Goal: Transaction & Acquisition: Purchase product/service

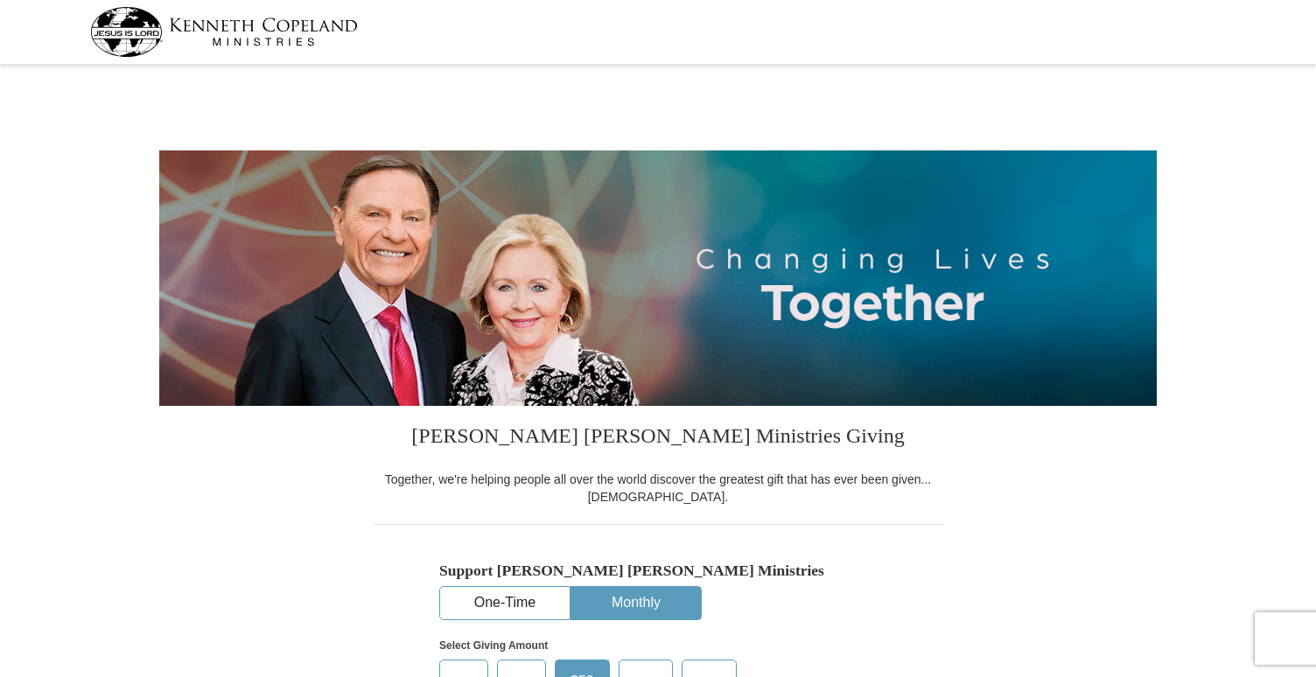
select select "[GEOGRAPHIC_DATA]"
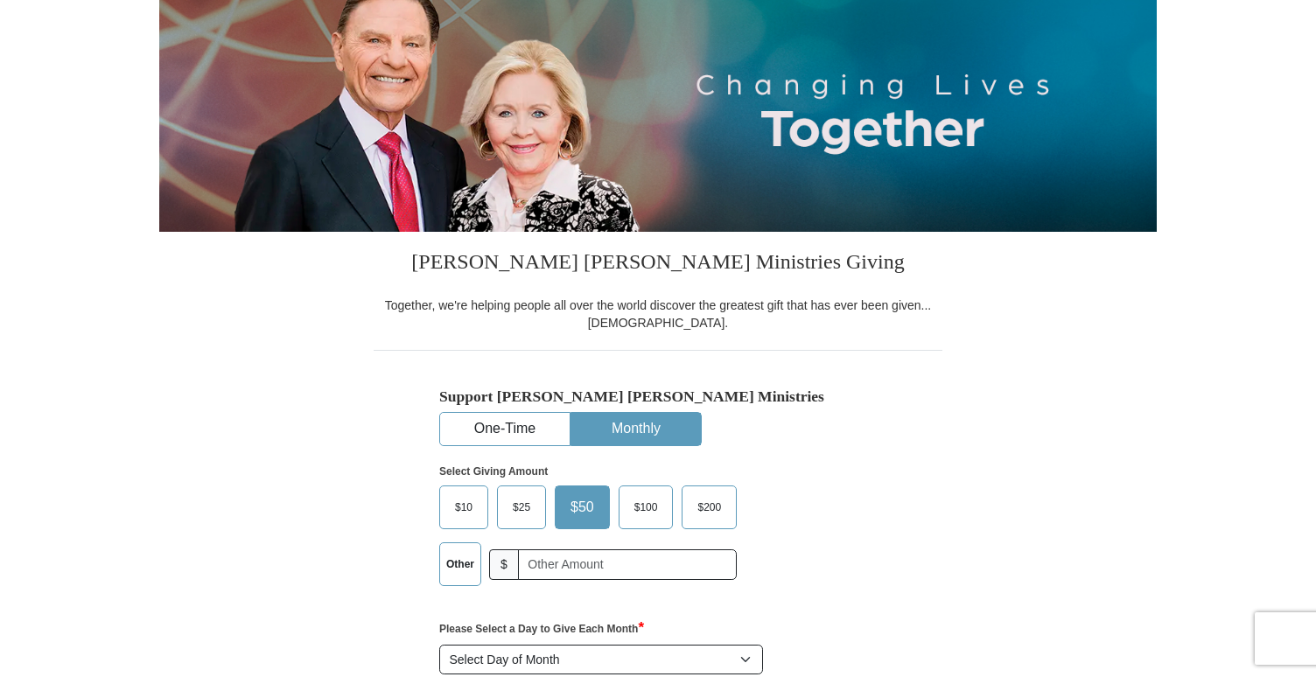
click at [480, 508] on span "$10" at bounding box center [463, 507] width 35 height 26
click at [0, 0] on input "$10" at bounding box center [0, 0] width 0 height 0
click at [557, 564] on input "text" at bounding box center [628, 565] width 207 height 31
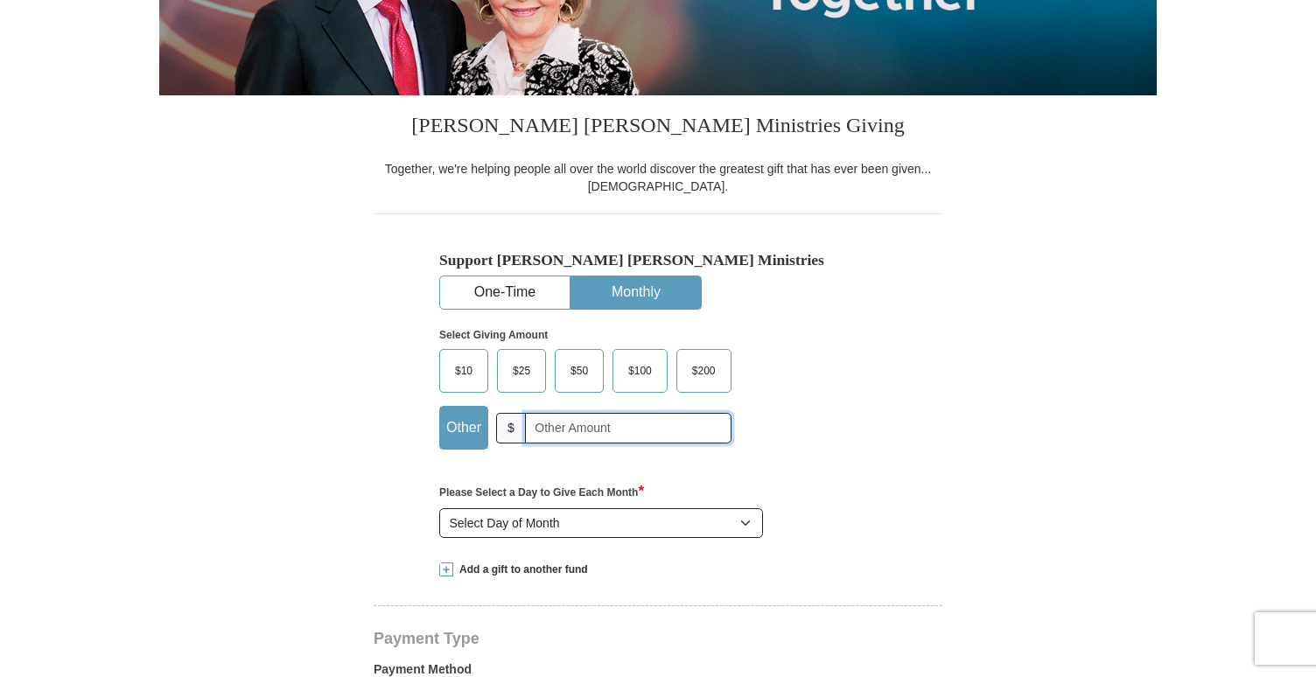
scroll to position [325, 0]
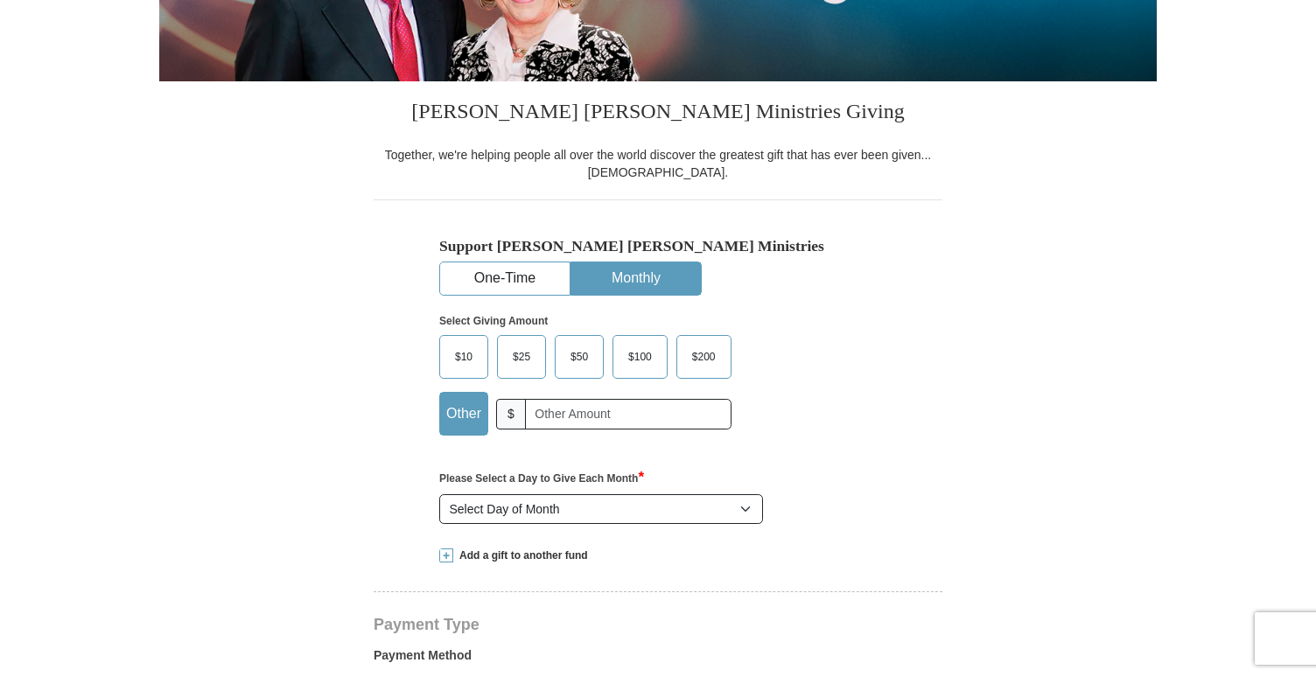
click at [475, 382] on div "$10 $25 $50 $100 $200 $" at bounding box center [585, 385] width 292 height 101
click at [475, 362] on span "$10" at bounding box center [463, 357] width 35 height 26
click at [0, 0] on input "$10" at bounding box center [0, 0] width 0 height 0
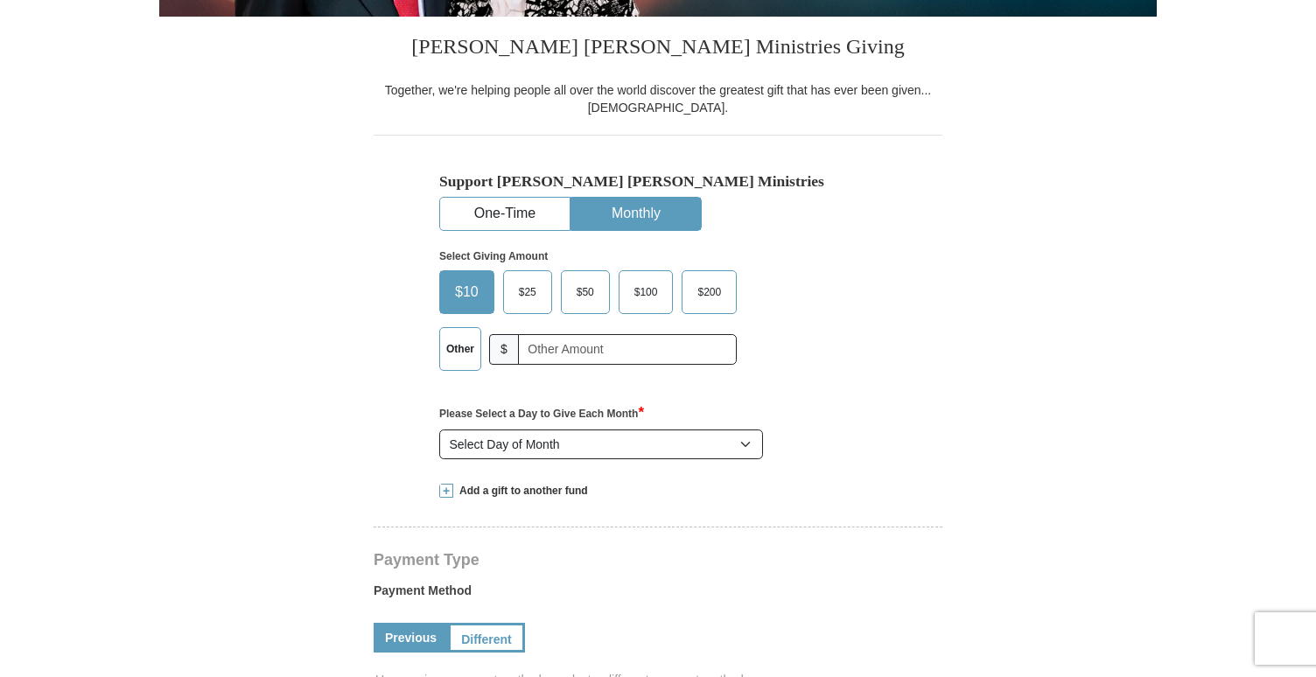
scroll to position [393, 0]
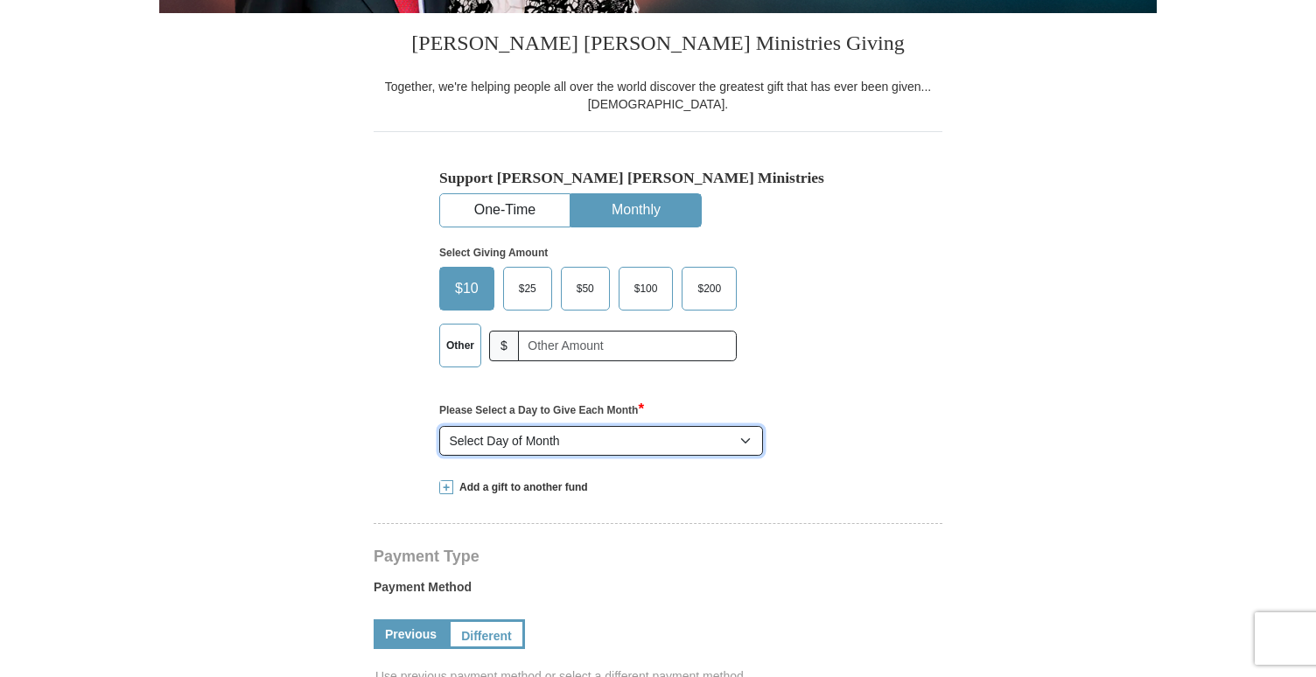
click at [554, 448] on select "Select Day of Month 1 2 3 4 5 6 7 8 9 10 11 12 13 14 15 16 17 18 19 20 21 22 23…" at bounding box center [601, 441] width 324 height 30
select select "3"
click at [439, 426] on select "Select Day of Month 1 2 3 4 5 6 7 8 9 10 11 12 13 14 15 16 17 18 19 20 21 22 23…" at bounding box center [601, 441] width 324 height 30
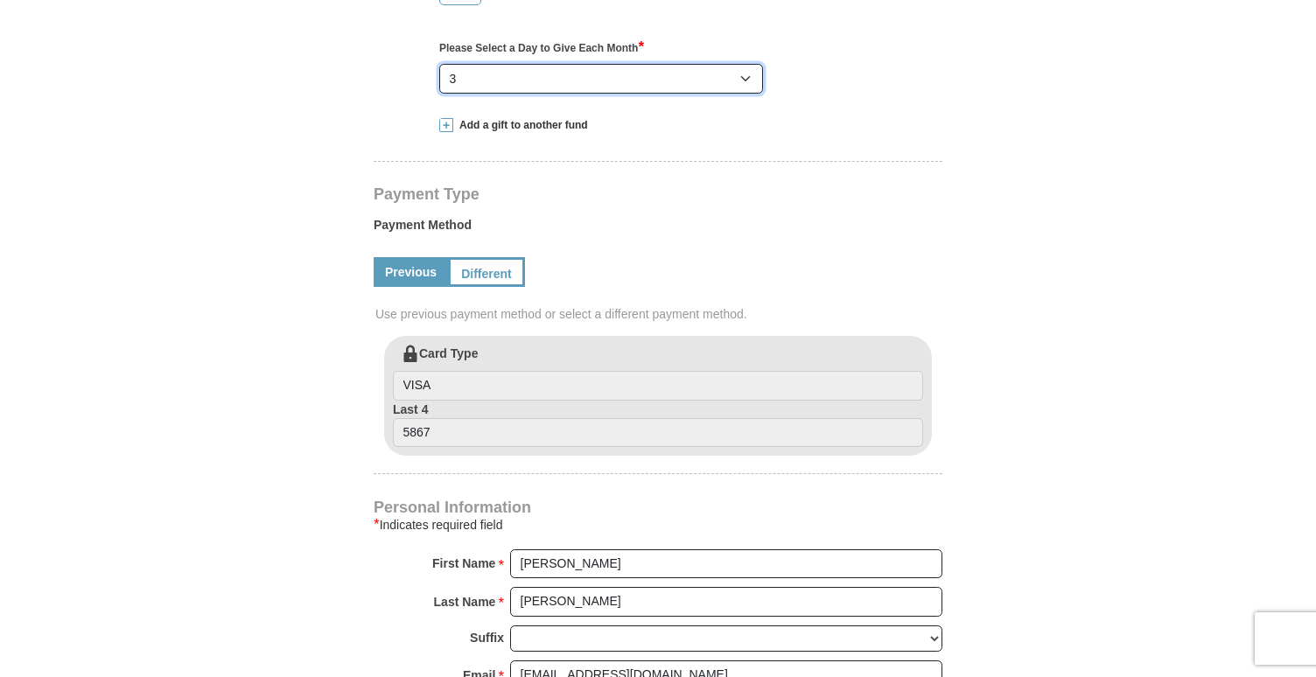
scroll to position [771, 0]
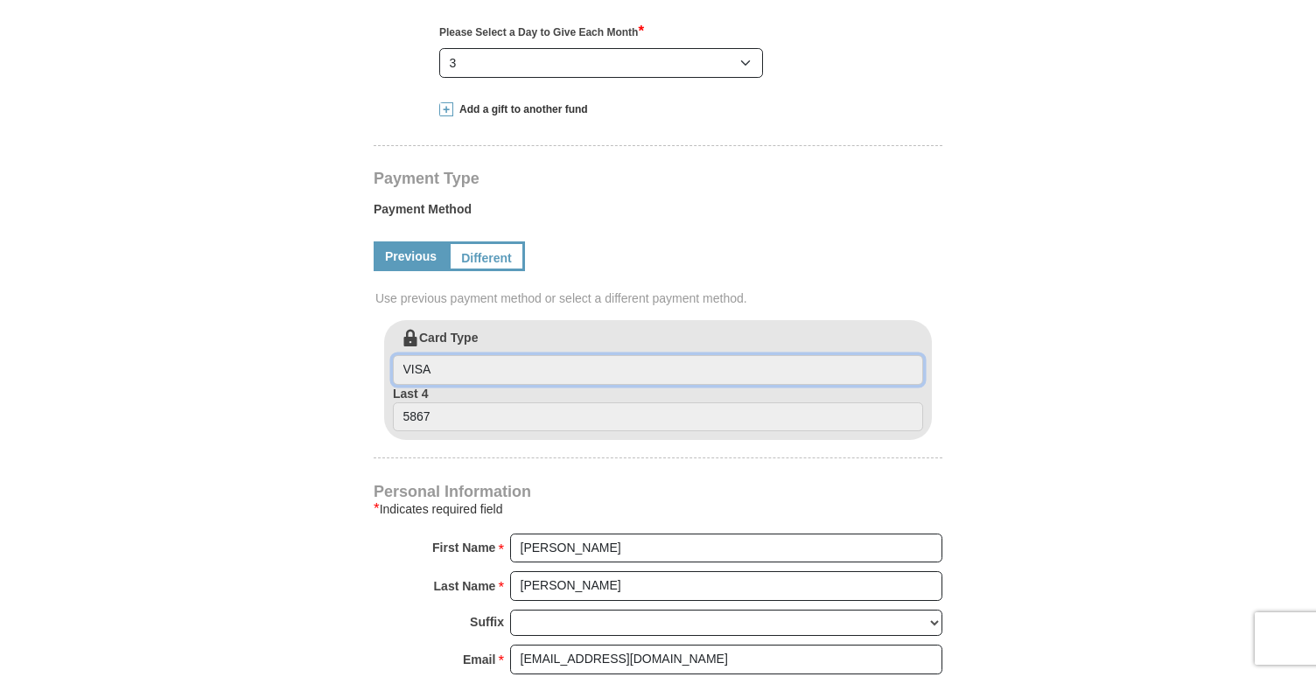
click at [473, 367] on input "VISA" at bounding box center [658, 370] width 530 height 30
click at [435, 255] on link "Previous" at bounding box center [411, 257] width 74 height 30
click at [480, 256] on link "Different" at bounding box center [485, 257] width 74 height 30
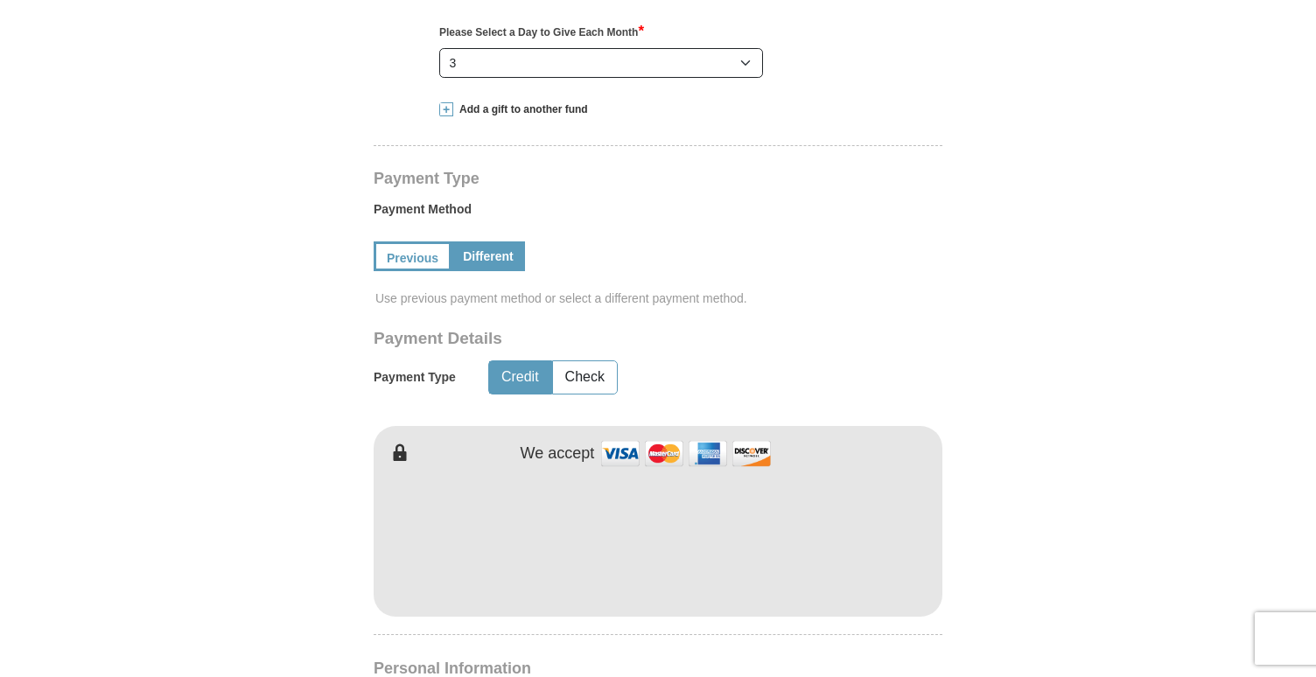
click at [914, 435] on div "We accept" at bounding box center [729, 454] width 427 height 38
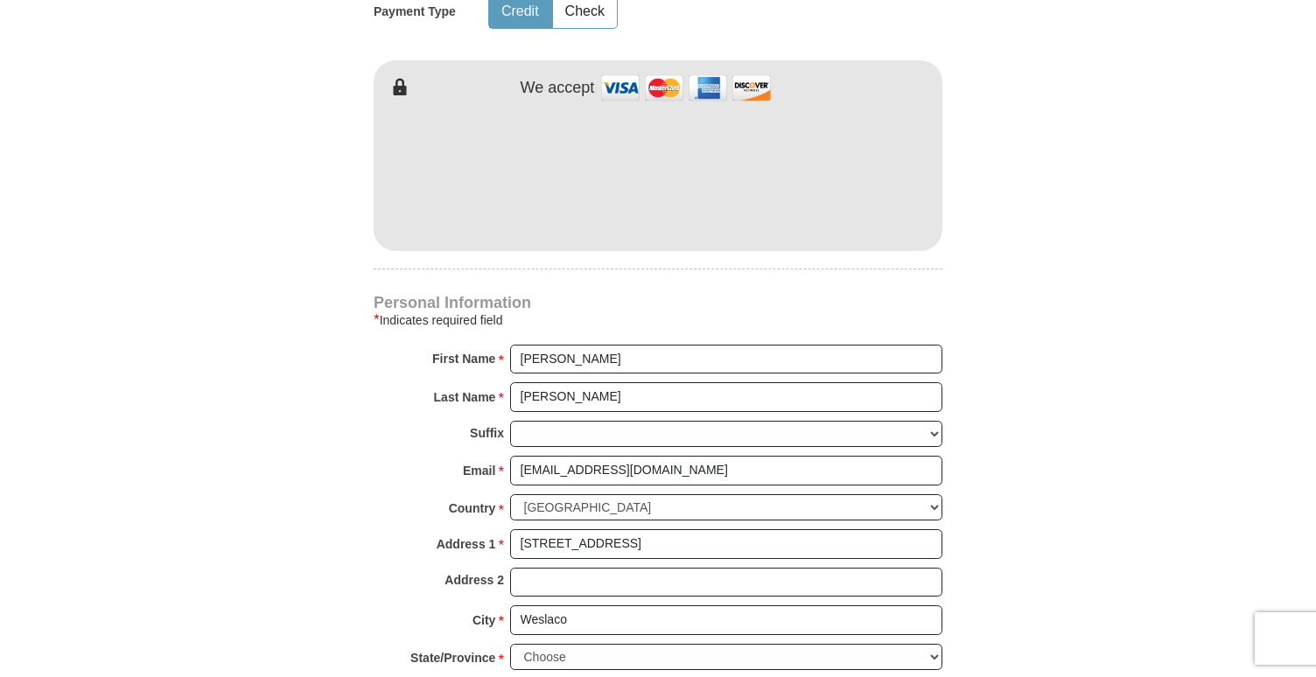
scroll to position [1140, 0]
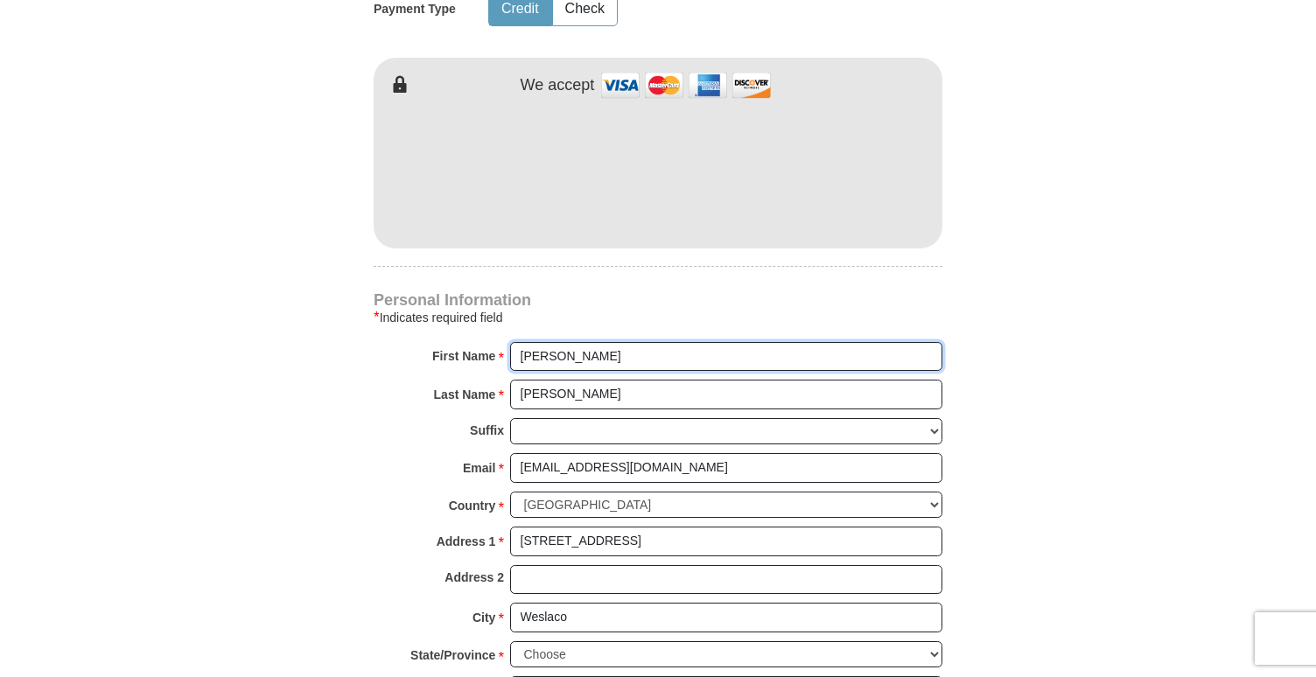
click at [693, 355] on input "[PERSON_NAME]" at bounding box center [726, 357] width 432 height 30
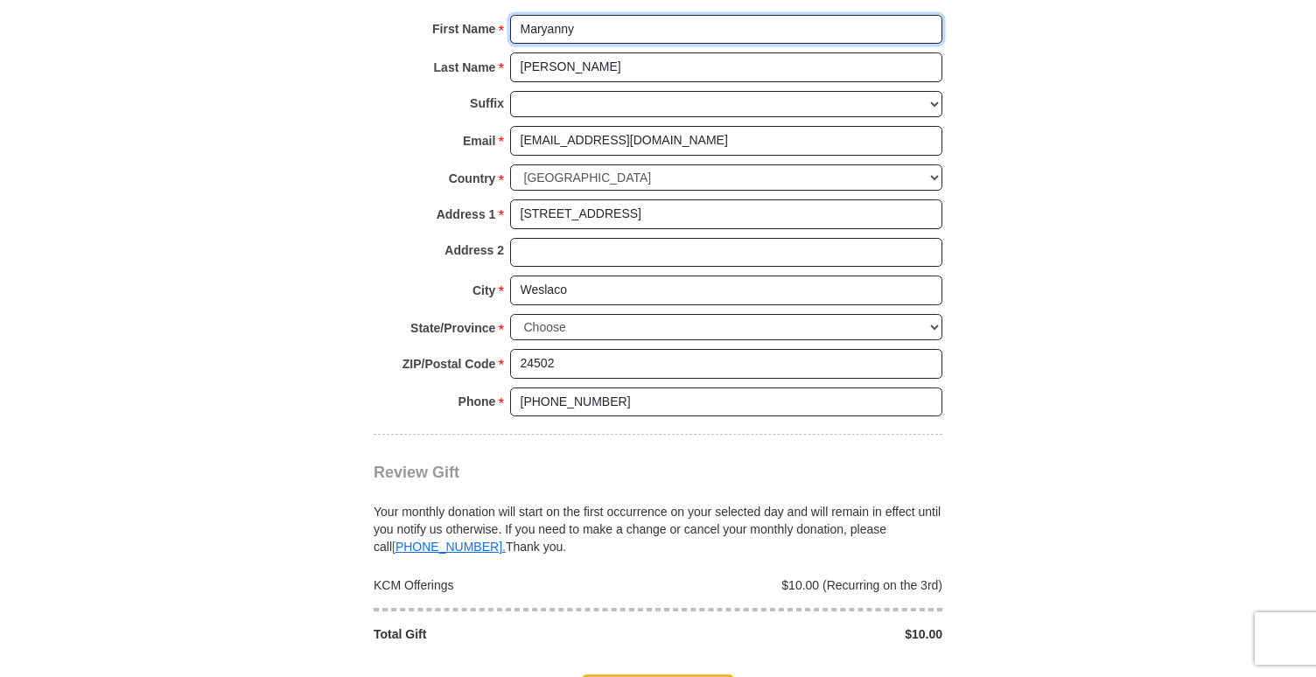
scroll to position [1557, 0]
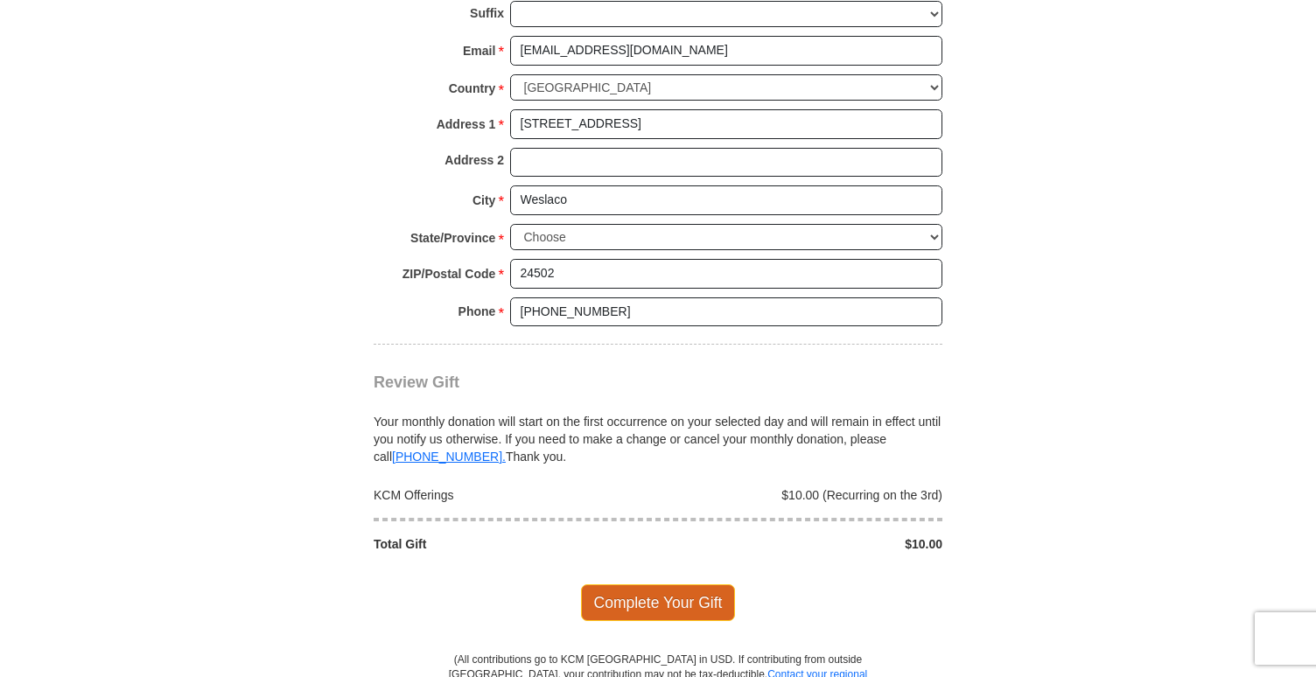
type input "Maryanny"
click at [657, 600] on span "Complete Your Gift" at bounding box center [658, 603] width 155 height 37
